Goal: Check status: Check status

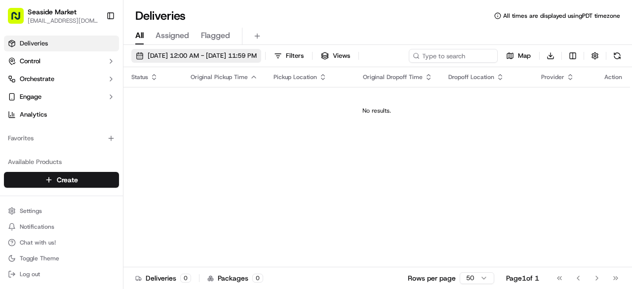
click at [257, 56] on span "[DATE] 12:00 AM - [DATE] 11:59 PM" at bounding box center [202, 55] width 109 height 9
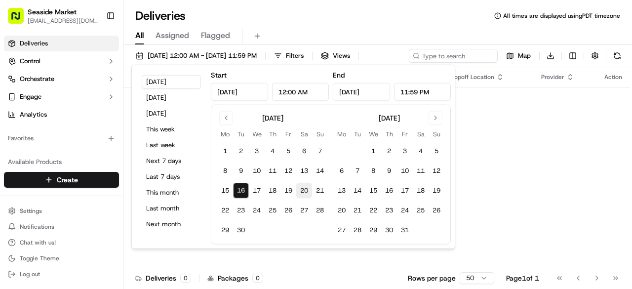
click at [309, 195] on button "20" at bounding box center [304, 191] width 16 height 16
type input "[DATE]"
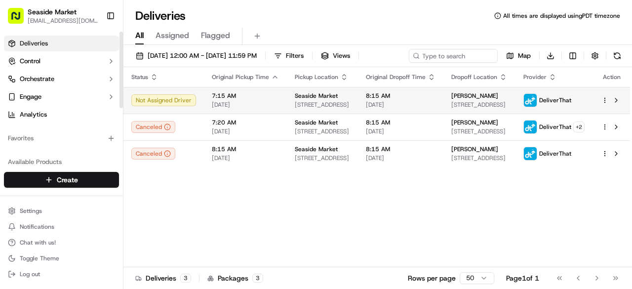
click at [222, 105] on span "[DATE]" at bounding box center [245, 105] width 67 height 8
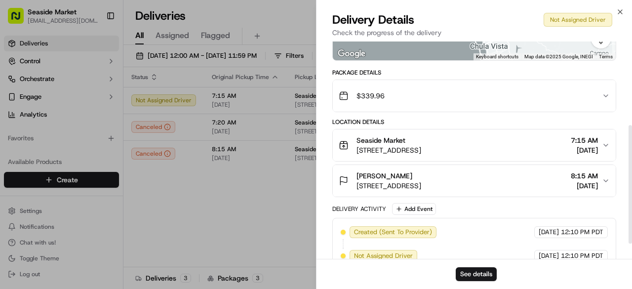
scroll to position [182, 0]
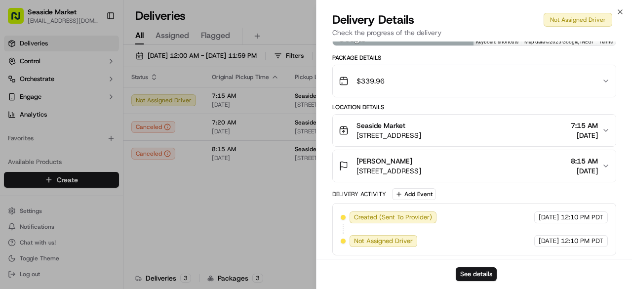
click at [427, 175] on button "[PERSON_NAME] [STREET_ADDRESS] 8:15 AM [DATE]" at bounding box center [474, 166] width 283 height 32
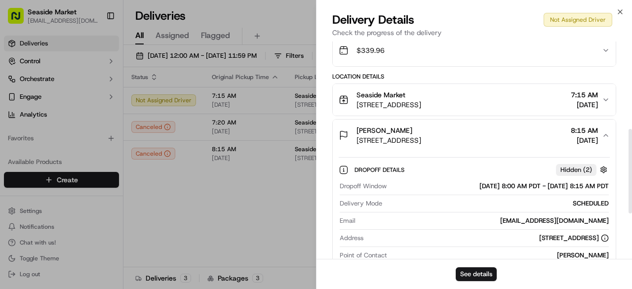
scroll to position [231, 0]
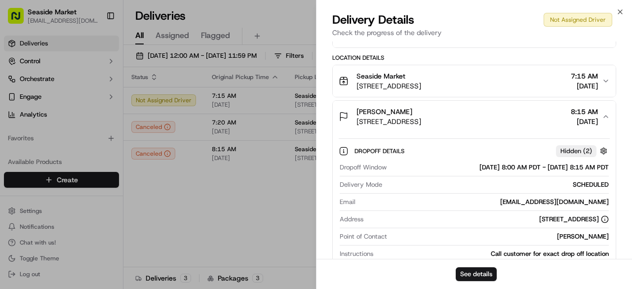
click at [421, 83] on span "[STREET_ADDRESS]" at bounding box center [388, 86] width 65 height 10
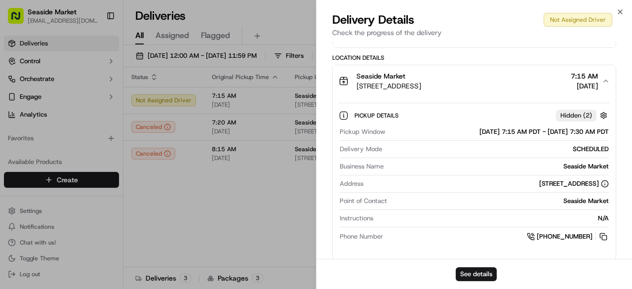
scroll to position [281, 0]
